Goal: Find specific page/section

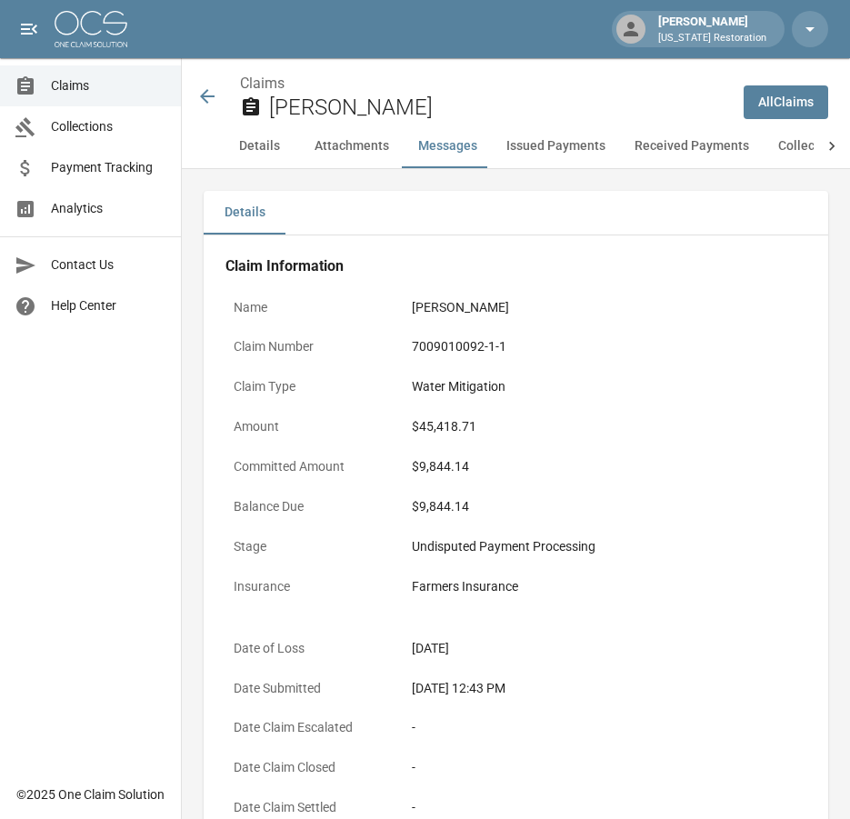
scroll to position [2545, 0]
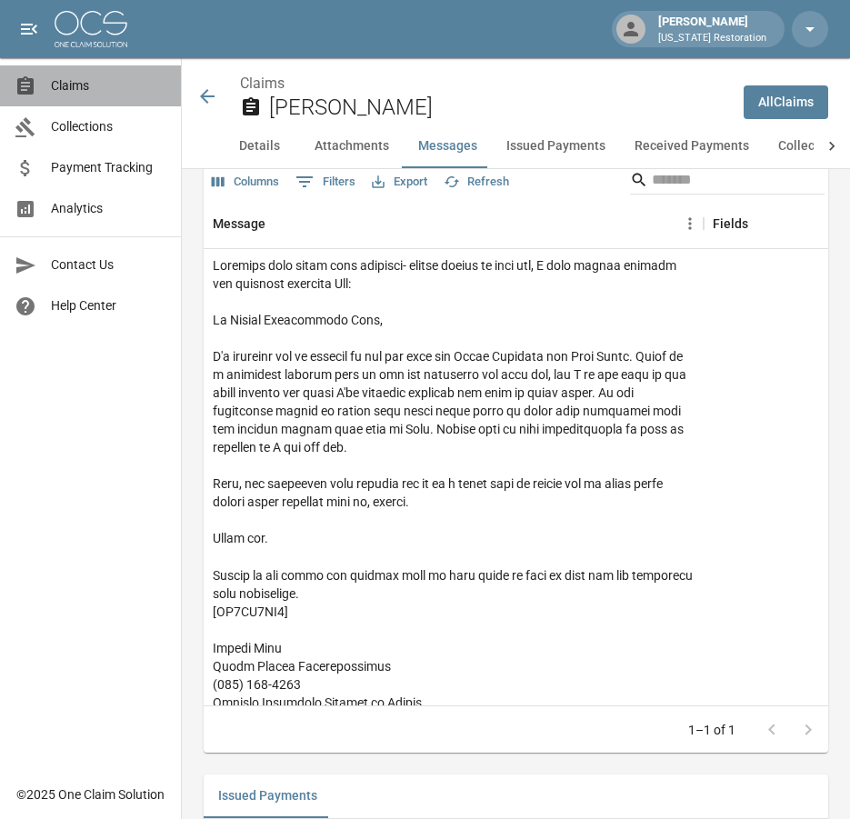
click at [84, 95] on link "Claims" at bounding box center [90, 85] width 181 height 41
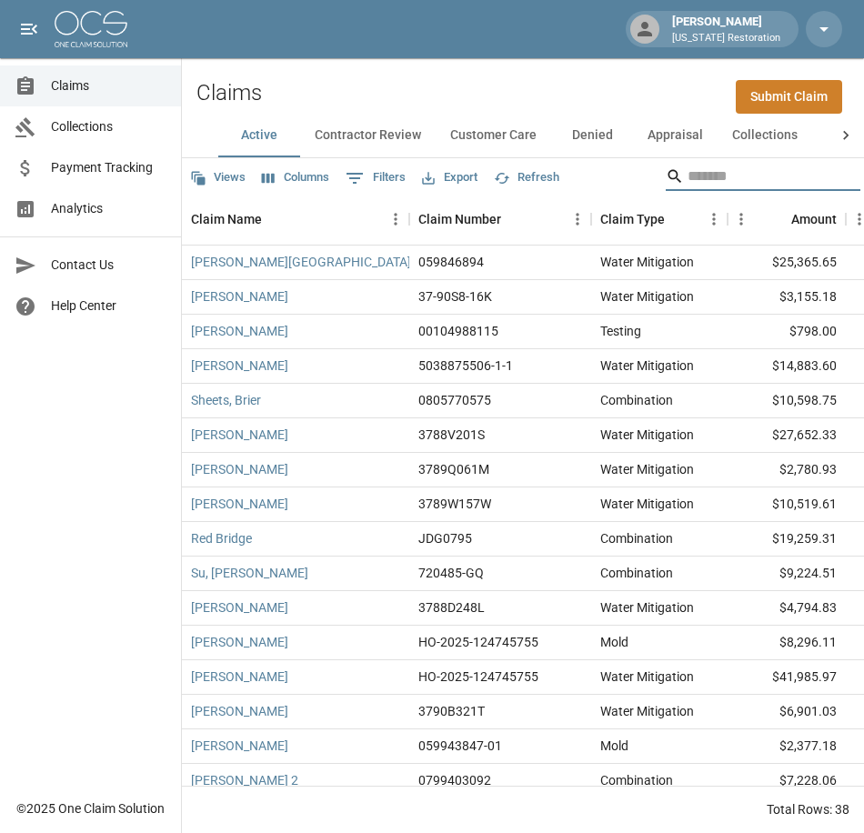
click at [702, 178] on input "Search" at bounding box center [759, 176] width 145 height 29
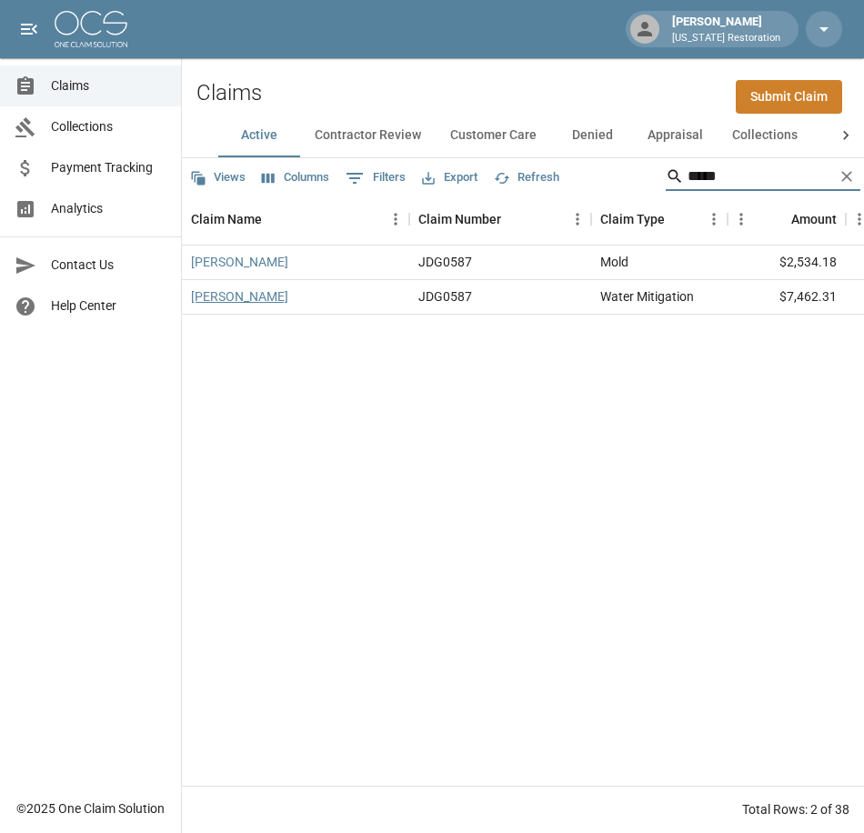
type input "*****"
click at [244, 298] on link "[PERSON_NAME]" at bounding box center [239, 296] width 97 height 18
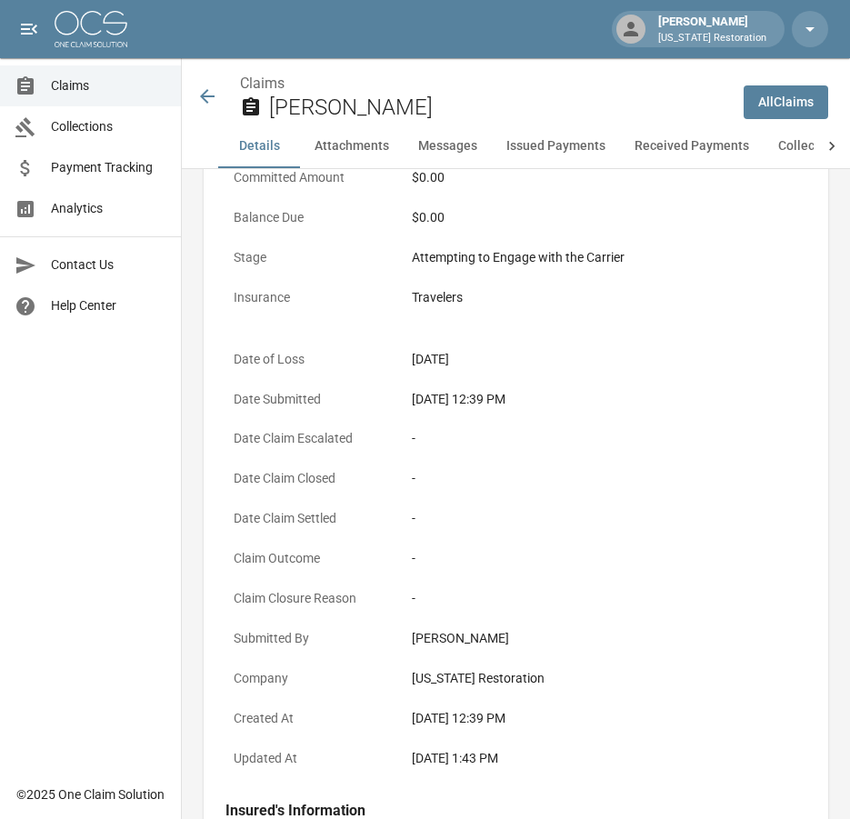
scroll to position [91, 0]
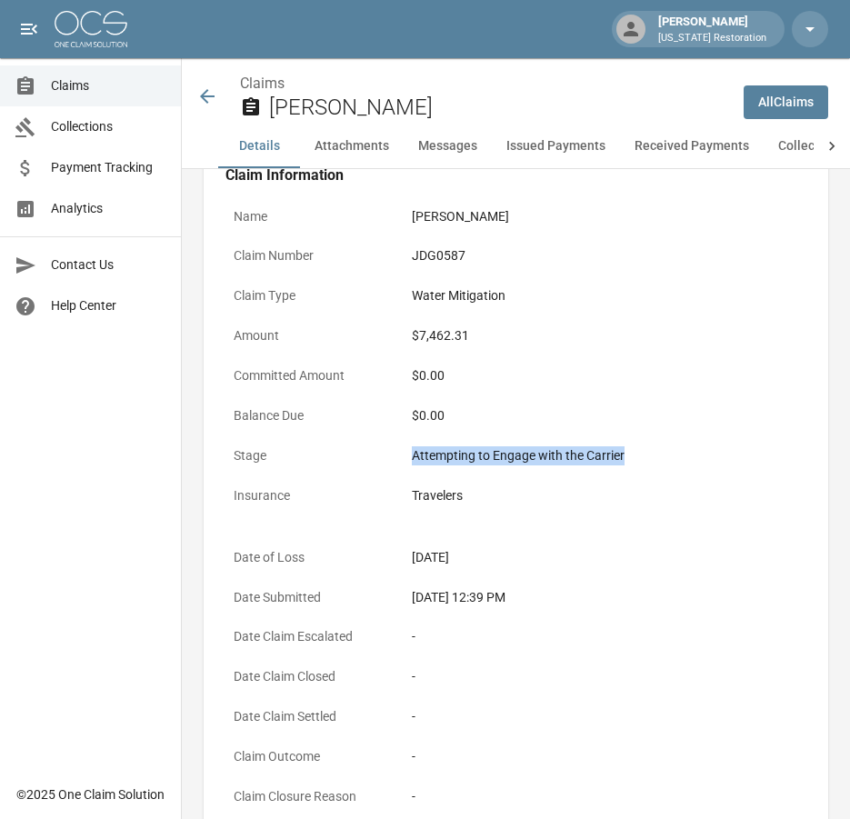
drag, startPoint x: 414, startPoint y: 454, endPoint x: 634, endPoint y: 461, distance: 220.1
click at [634, 461] on div "Attempting to Engage with the Carrier" at bounding box center [605, 455] width 386 height 19
drag, startPoint x: 634, startPoint y: 461, endPoint x: 601, endPoint y: 453, distance: 33.7
copy div "Attempting to Engage with the Carrier"
